Goal: Check status

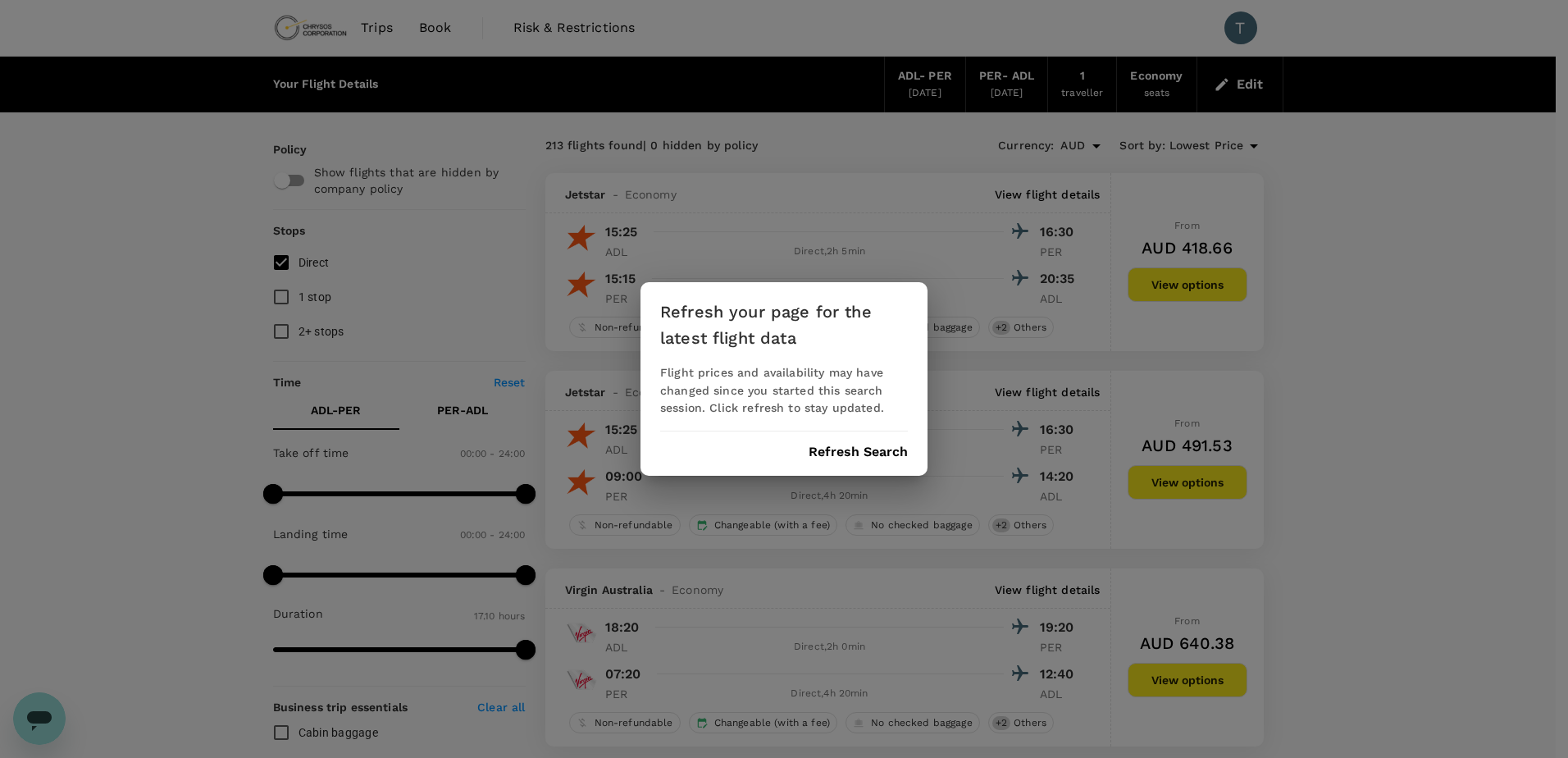
click at [842, 446] on button "Refresh Search" at bounding box center [858, 452] width 99 height 15
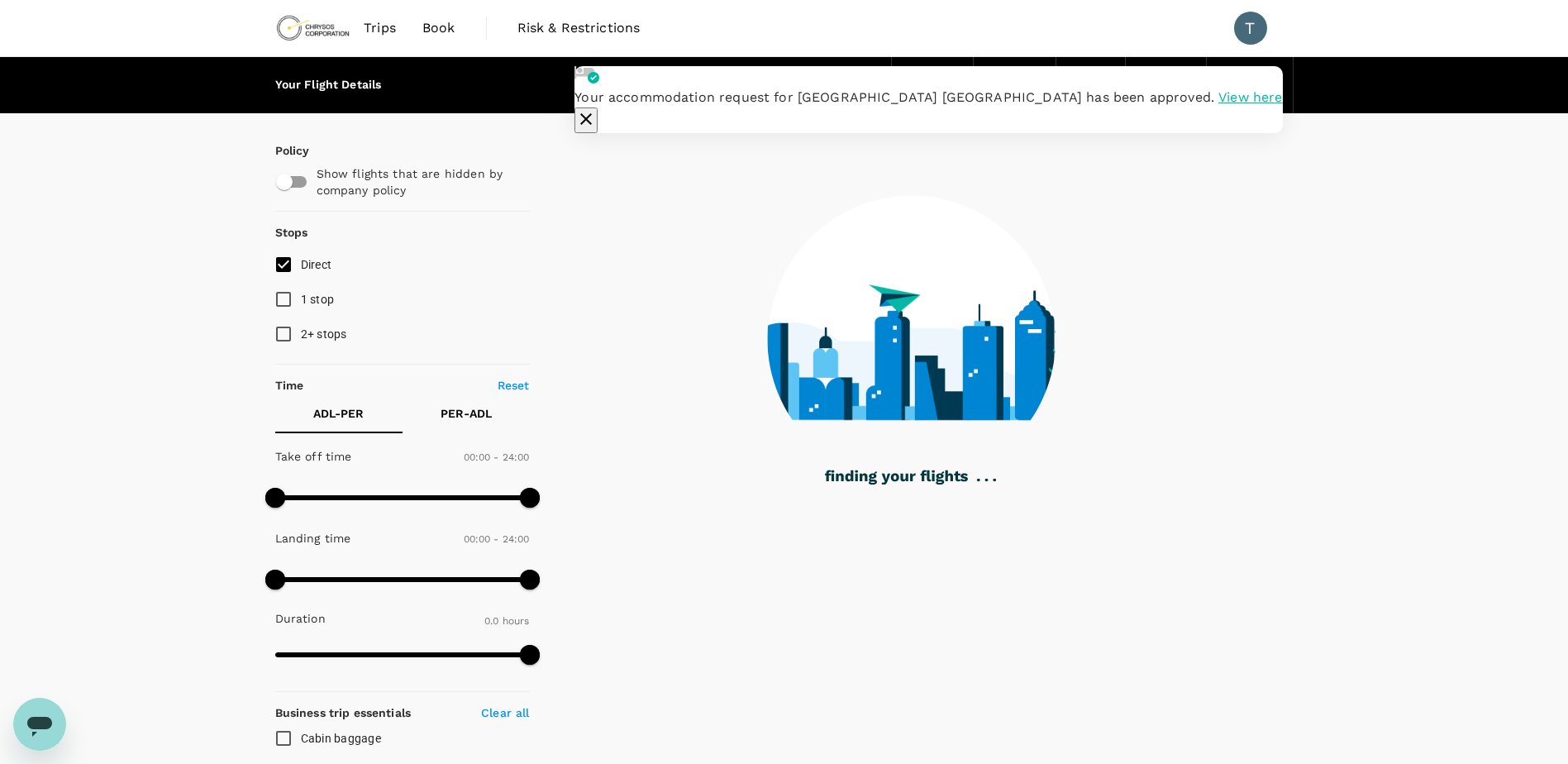
click at [388, 31] on span "Trips" at bounding box center [379, 28] width 33 height 20
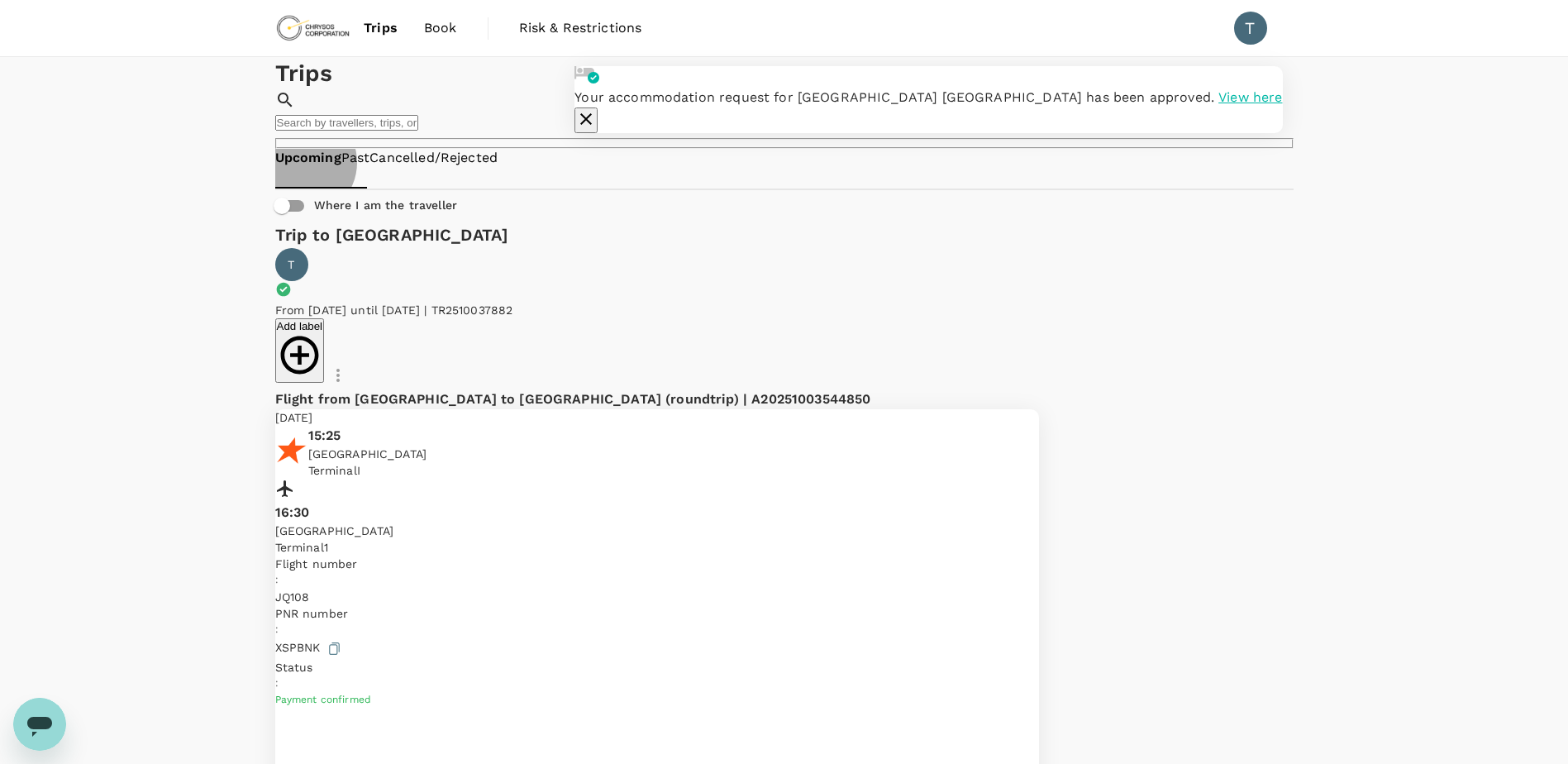
click at [370, 168] on link "Past" at bounding box center [355, 158] width 29 height 19
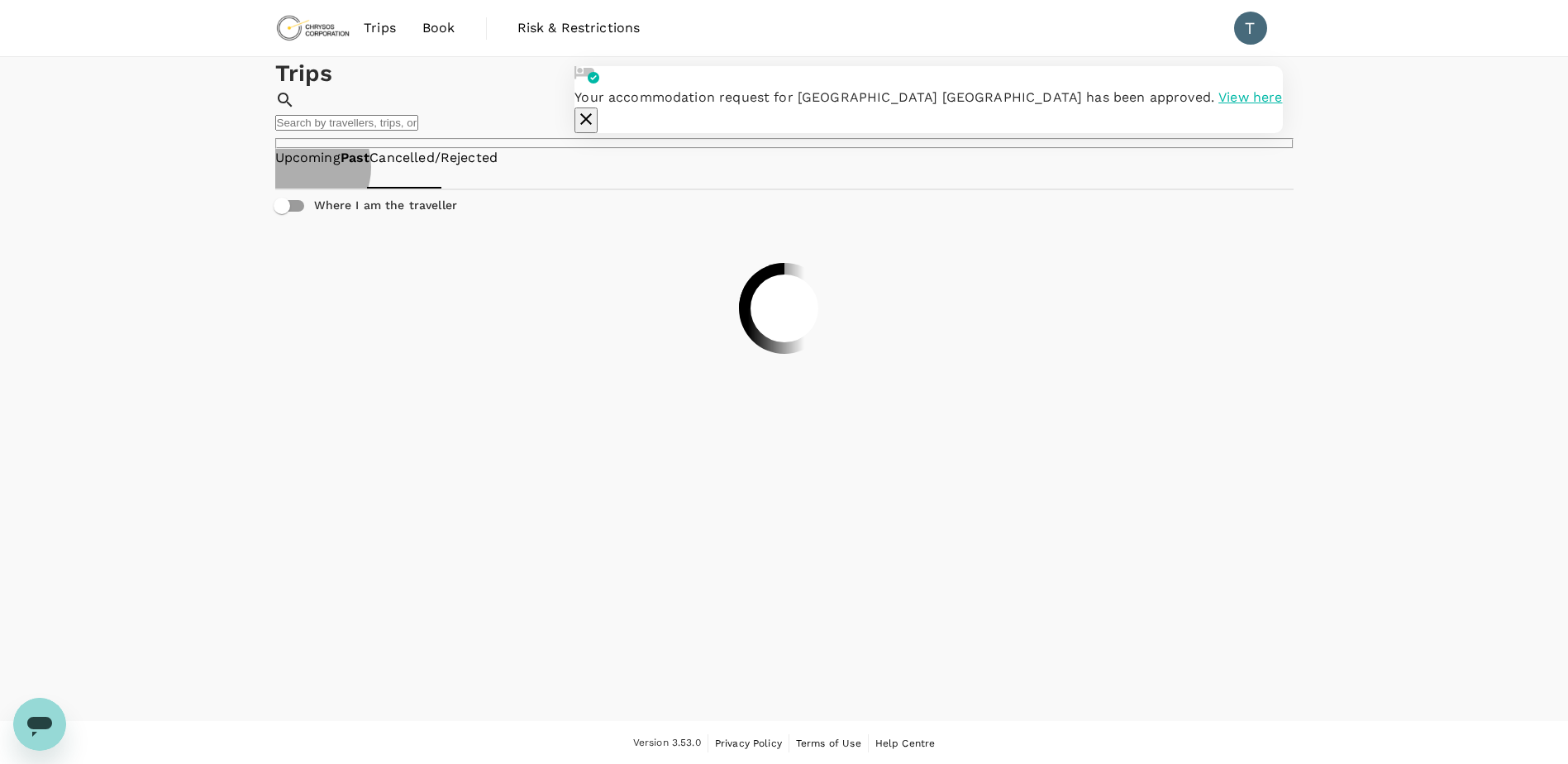
click at [297, 168] on link "Upcoming" at bounding box center [308, 158] width 65 height 19
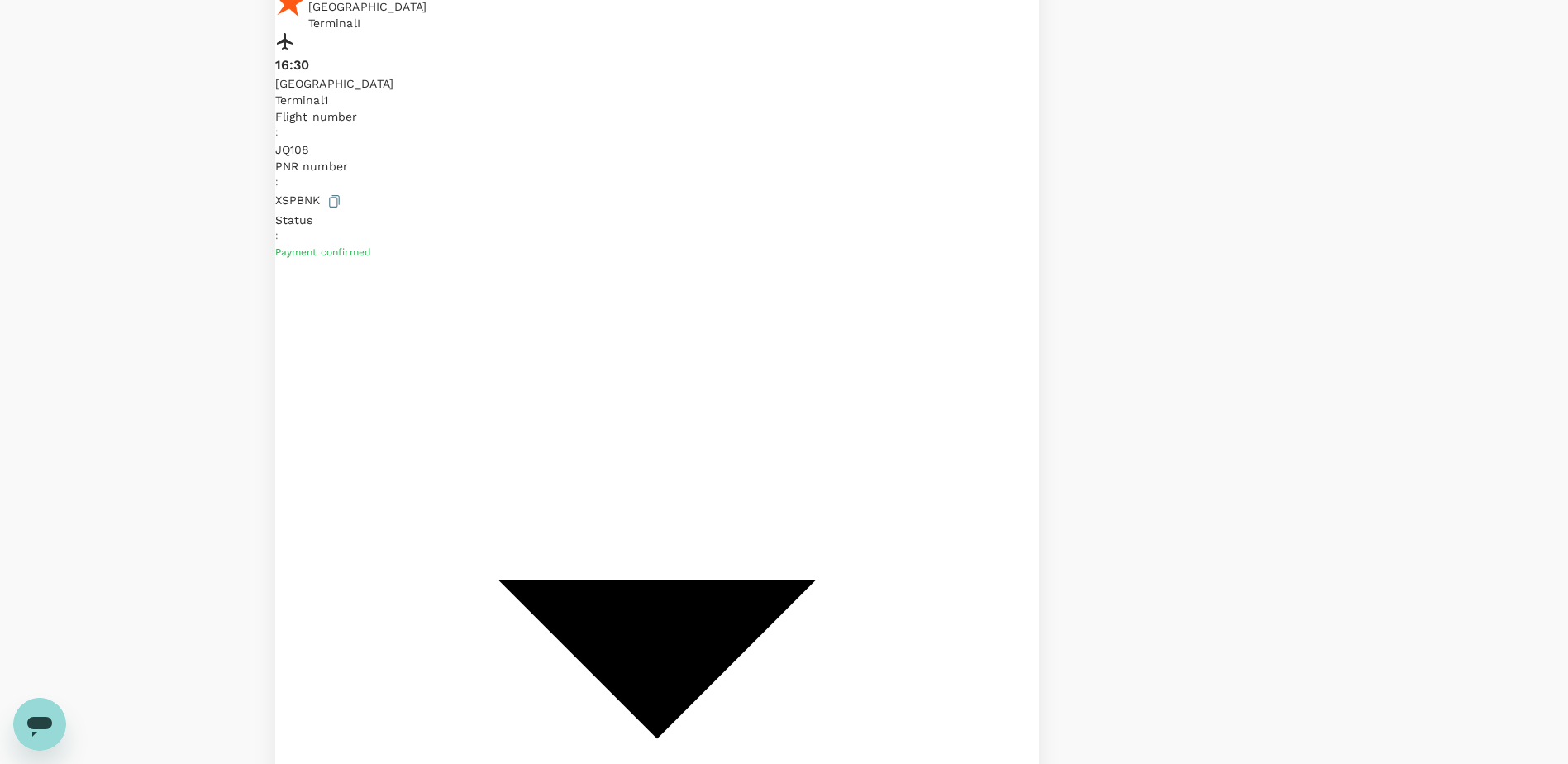
scroll to position [476, 0]
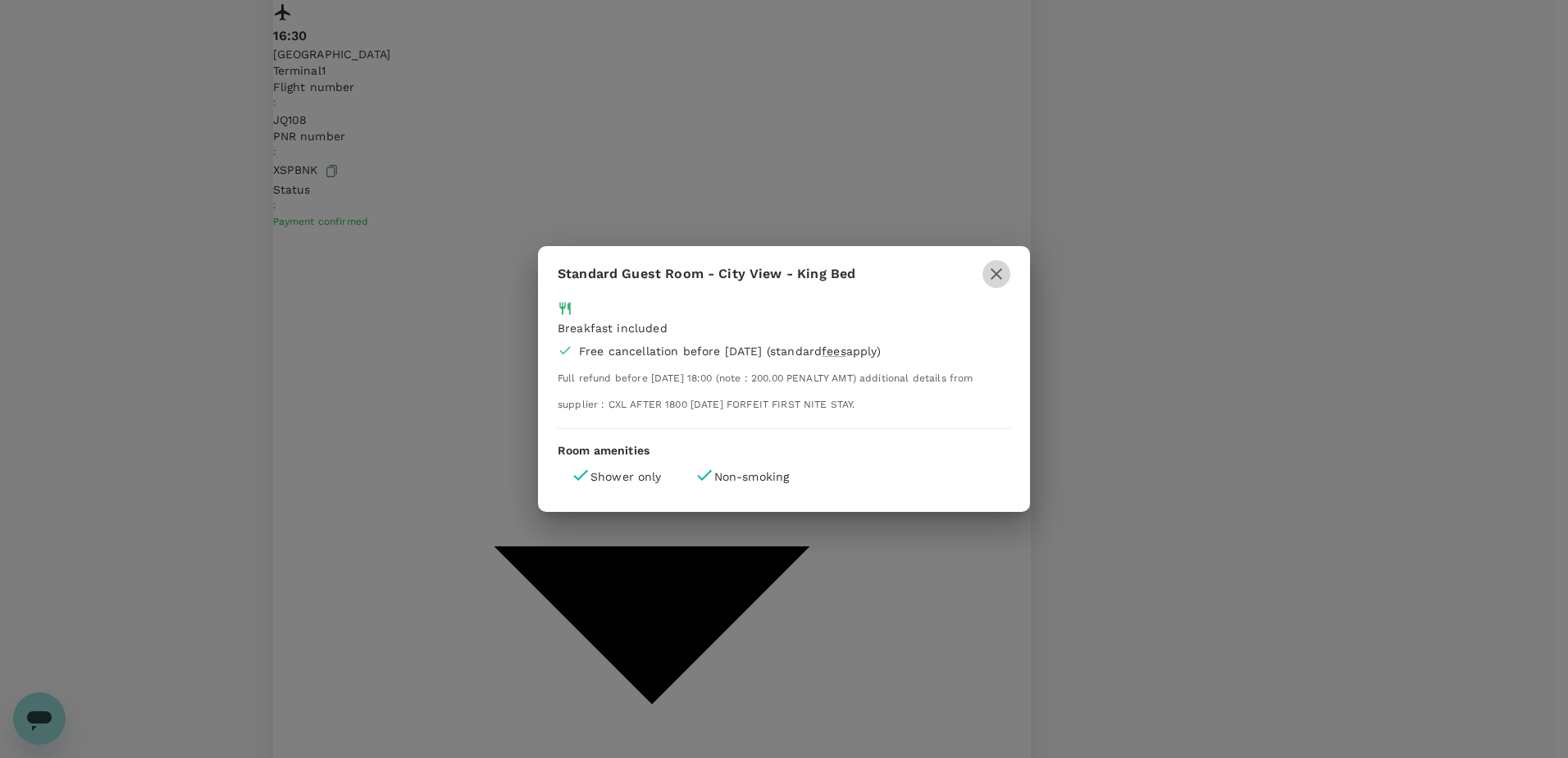
click at [1003, 276] on icon "button" at bounding box center [997, 274] width 20 height 20
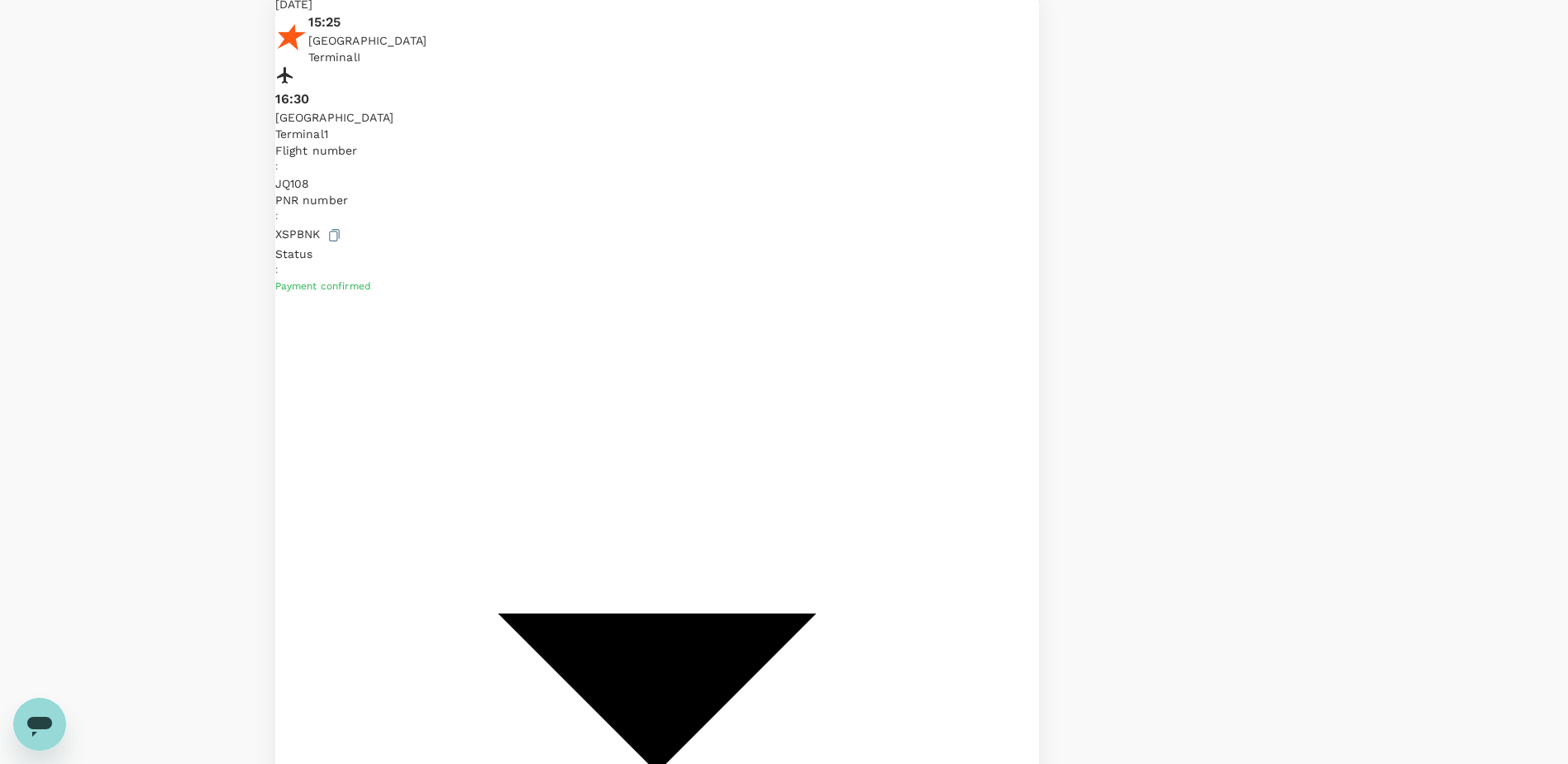
scroll to position [379, 0]
